Goal: Check status: Check status

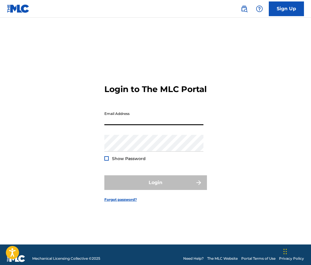
click at [142, 118] on input "Email Address" at bounding box center [153, 116] width 99 height 17
type input "[EMAIL_ADDRESS][DOMAIN_NAME]"
click at [155, 187] on button "Login" at bounding box center [155, 182] width 103 height 15
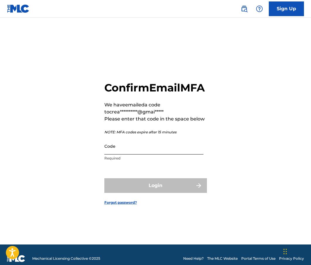
click at [137, 154] on input "Code" at bounding box center [153, 146] width 99 height 17
paste input "012832"
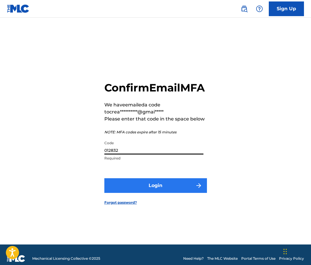
type input "012832"
click at [141, 193] on button "Login" at bounding box center [155, 185] width 103 height 15
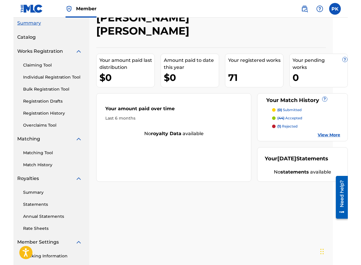
scroll to position [21, 0]
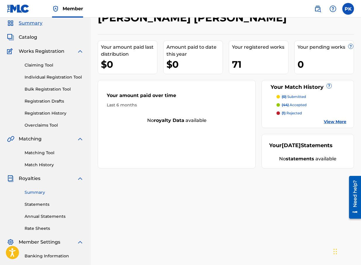
click at [39, 194] on link "Summary" at bounding box center [54, 192] width 59 height 6
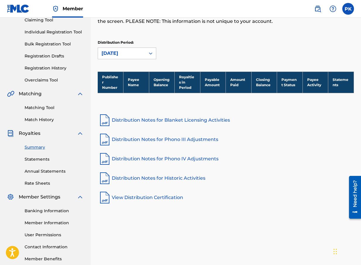
scroll to position [66, 0]
click at [46, 161] on link "Statements" at bounding box center [54, 159] width 59 height 6
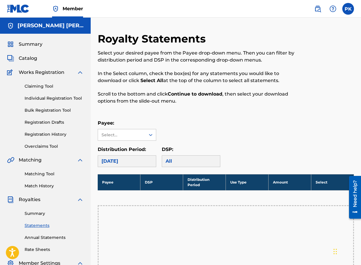
click at [35, 51] on div "Summary Catalog Works Registration Claiming Tool Individual Registration Tool B…" at bounding box center [45, 184] width 91 height 301
click at [35, 47] on span "Summary" at bounding box center [31, 44] width 24 height 7
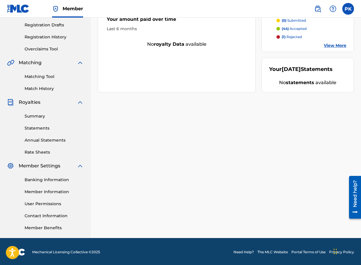
scroll to position [98, 0]
